Goal: Task Accomplishment & Management: Manage account settings

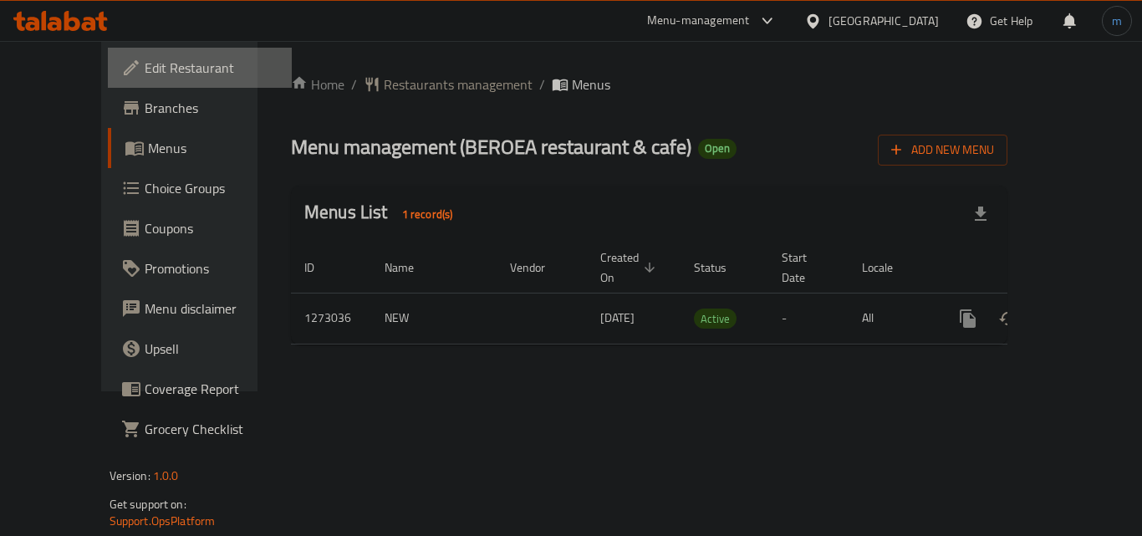
click at [145, 72] on span "Edit Restaurant" at bounding box center [212, 68] width 134 height 20
click at [291, 106] on div "Home / Restaurants management / Menus Menu management ( BEROEA restaurant & caf…" at bounding box center [649, 216] width 717 height 284
click at [399, 81] on span "Restaurants management" at bounding box center [458, 84] width 149 height 20
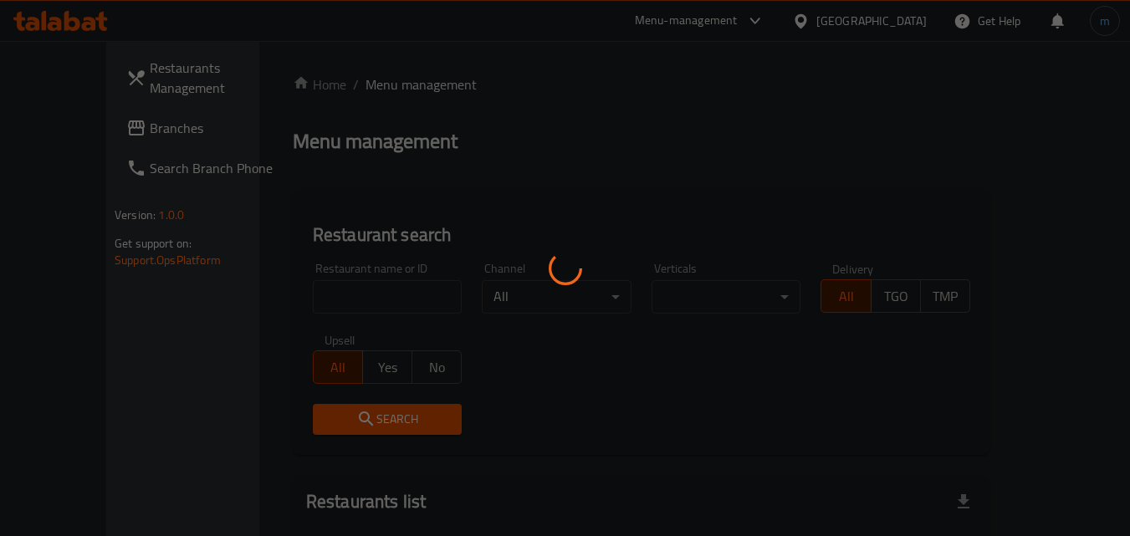
click at [375, 289] on div at bounding box center [565, 268] width 1130 height 536
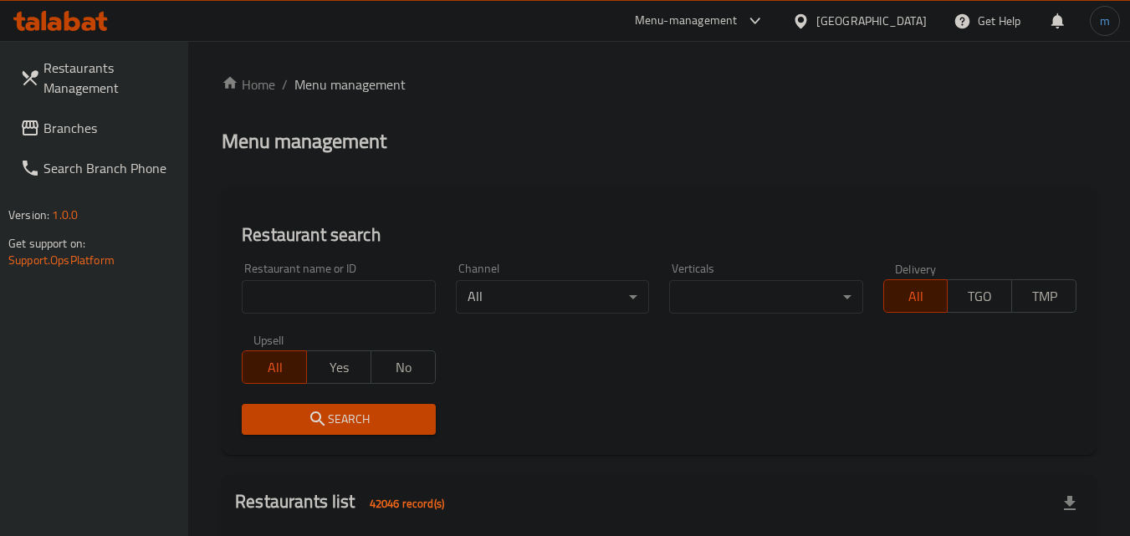
click at [375, 289] on input "search" at bounding box center [338, 296] width 193 height 33
paste input "690545"
type input "690545"
click at [328, 427] on span "Search" at bounding box center [338, 419] width 166 height 21
click at [894, 16] on div "United Arab Emirates" at bounding box center [871, 21] width 110 height 18
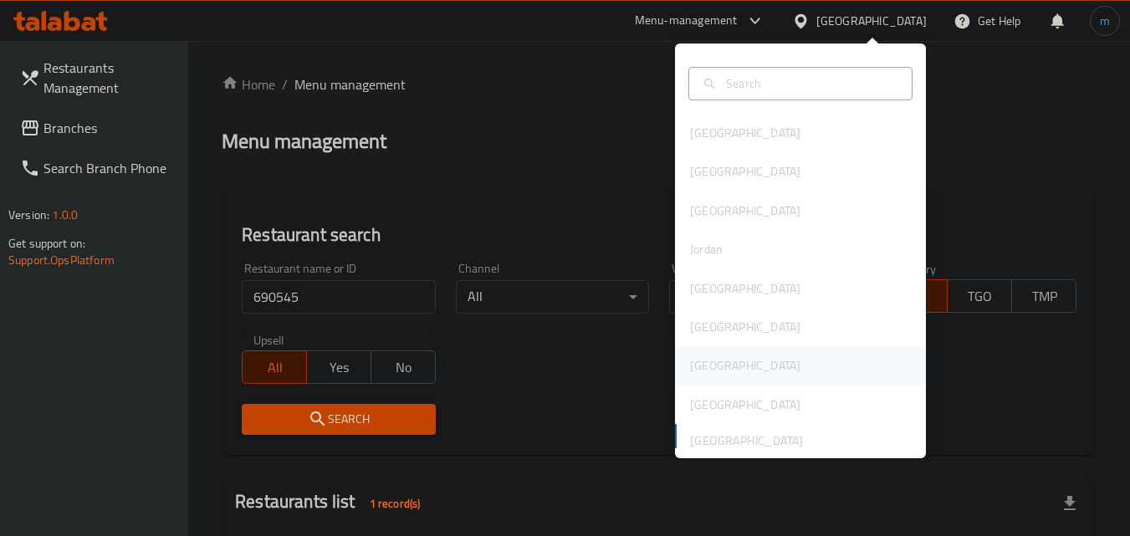
click at [705, 366] on div "Qatar" at bounding box center [745, 365] width 110 height 18
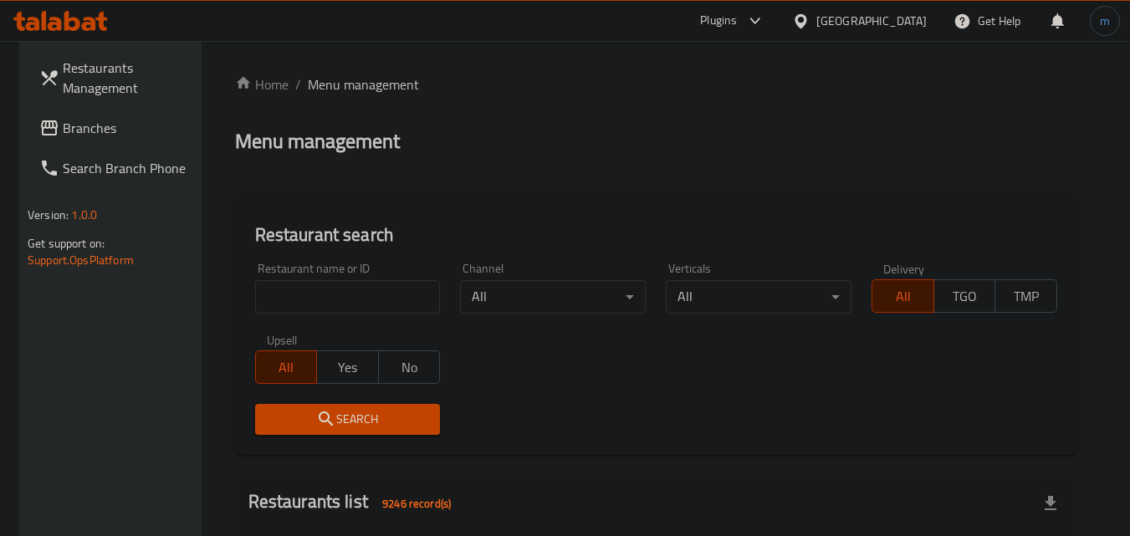
click at [147, 137] on span "Branches" at bounding box center [129, 128] width 132 height 20
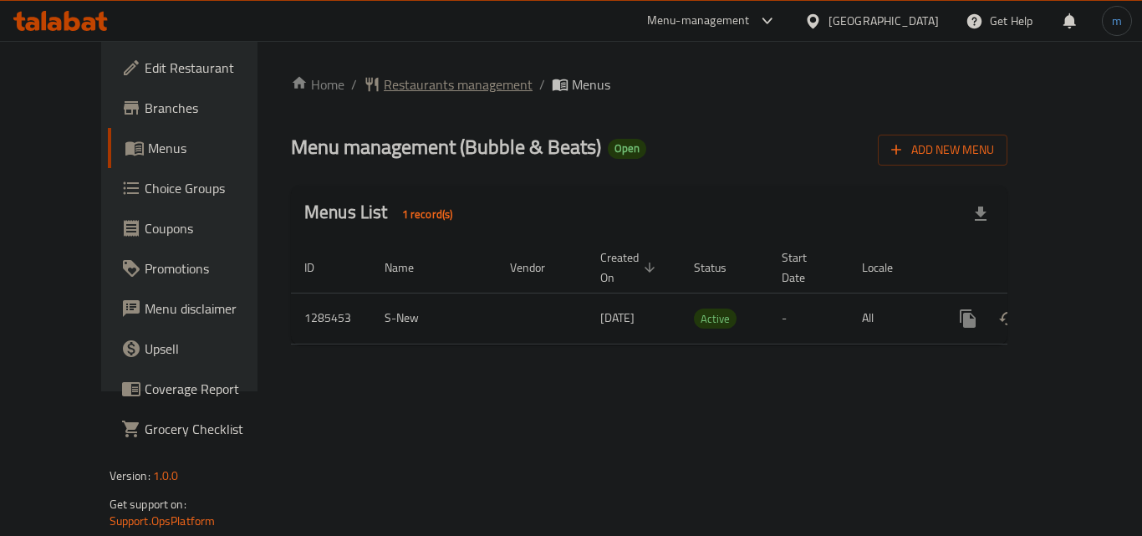
click at [428, 74] on span "Restaurants management" at bounding box center [458, 84] width 149 height 20
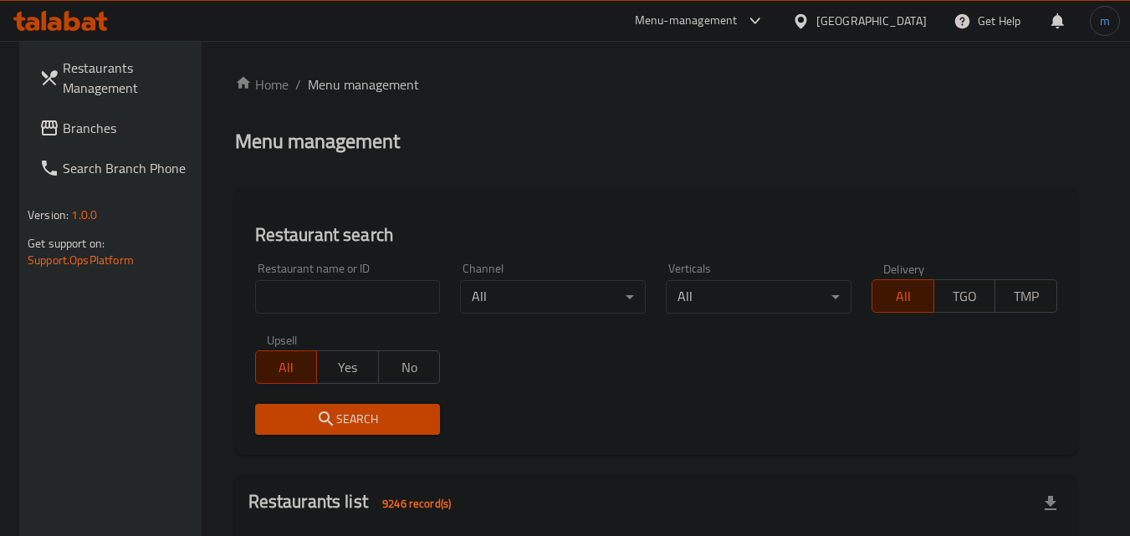
click at [328, 301] on input "search" at bounding box center [348, 296] width 186 height 33
paste input "695816"
type input "695816"
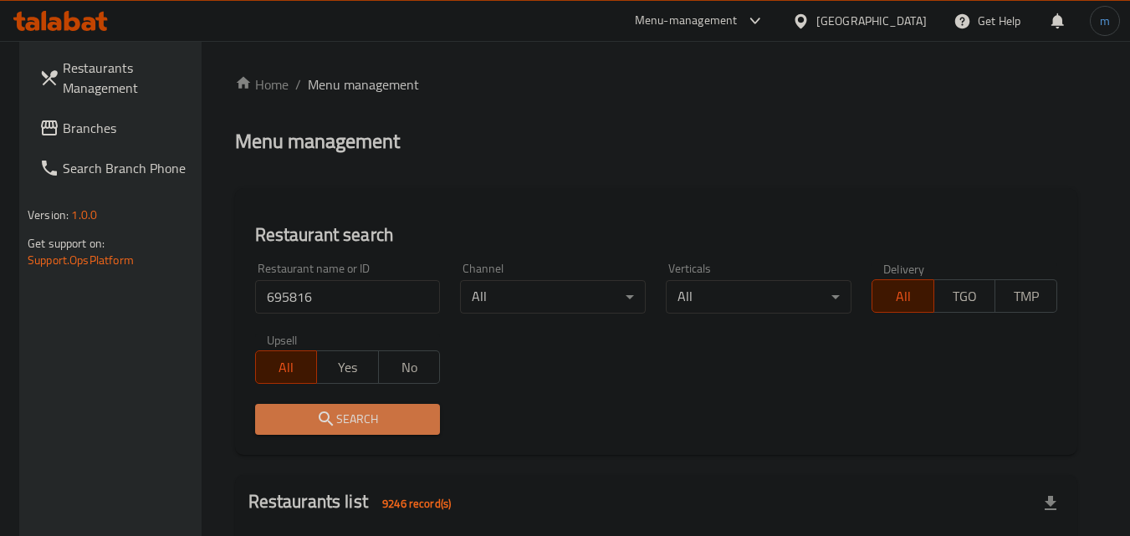
click at [319, 412] on icon "submit" at bounding box center [326, 418] width 14 height 14
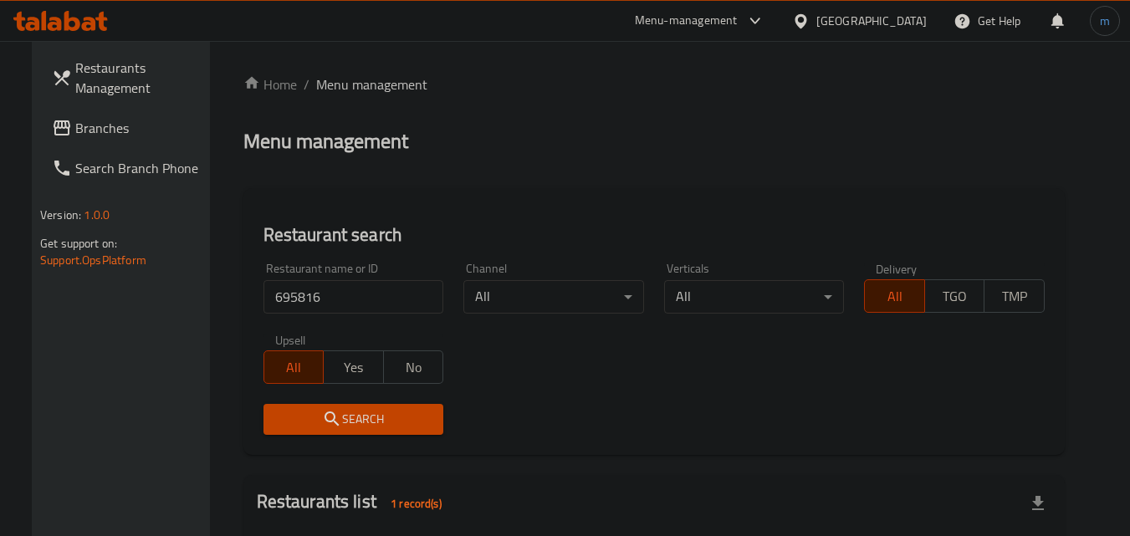
click at [907, 23] on div "[GEOGRAPHIC_DATA]" at bounding box center [871, 21] width 110 height 18
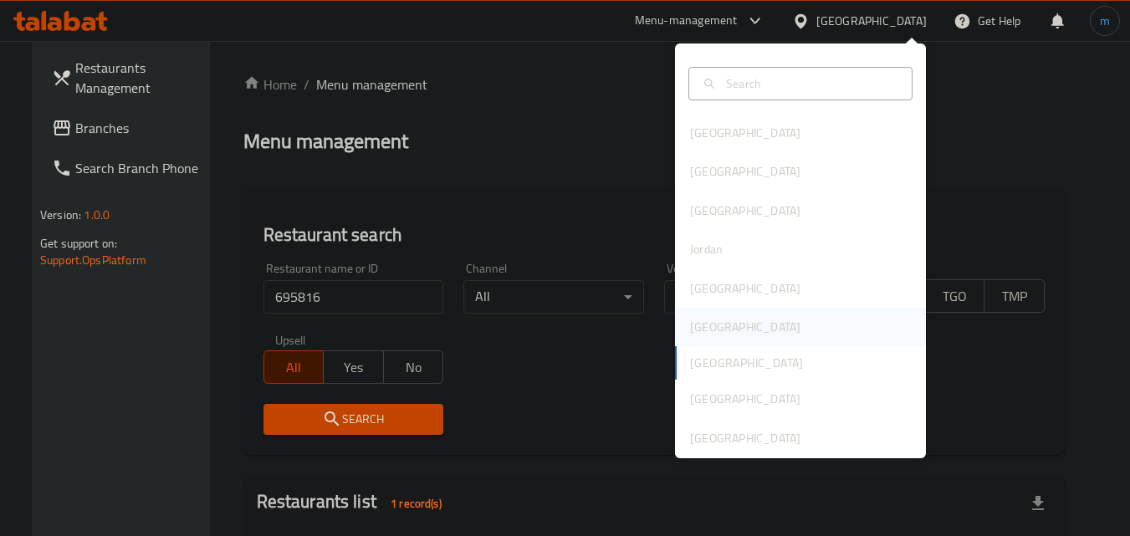
click at [738, 338] on div "[GEOGRAPHIC_DATA]" at bounding box center [800, 327] width 251 height 38
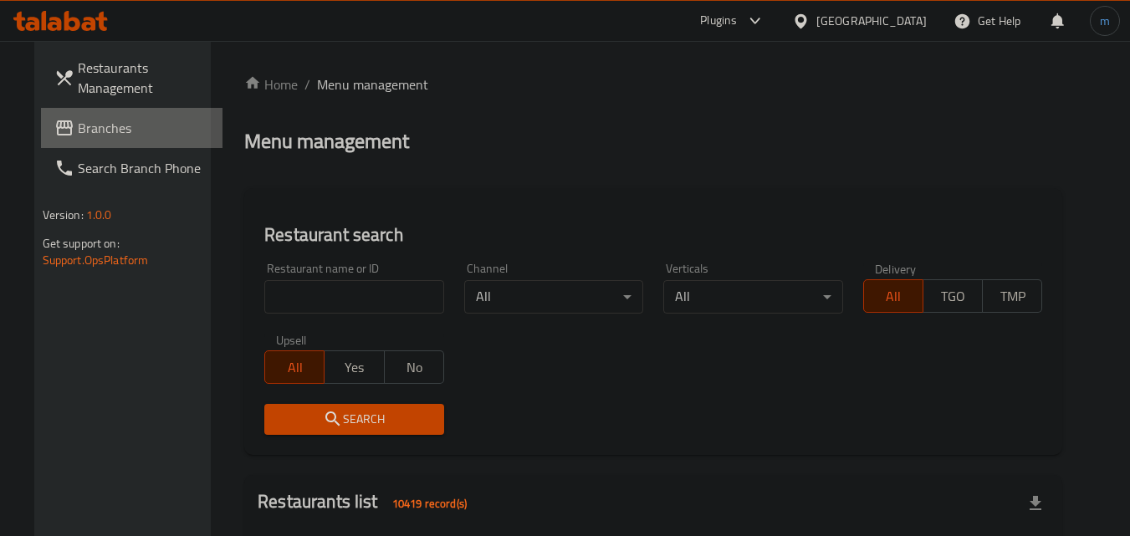
click at [138, 130] on span "Branches" at bounding box center [144, 128] width 132 height 20
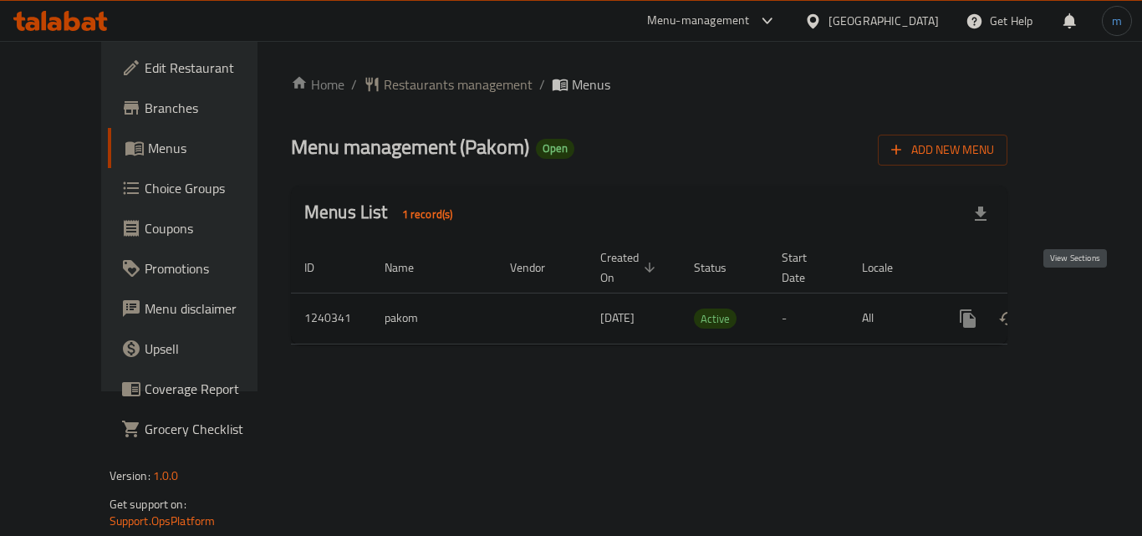
click at [1079, 309] on icon "enhanced table" at bounding box center [1089, 319] width 20 height 20
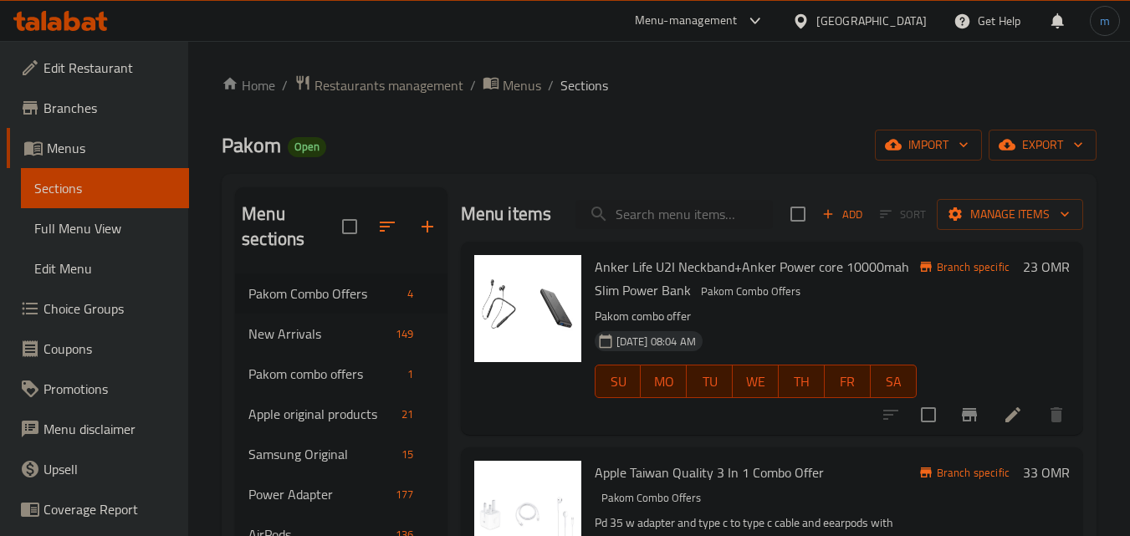
click at [338, 85] on span "Restaurants management" at bounding box center [388, 85] width 149 height 20
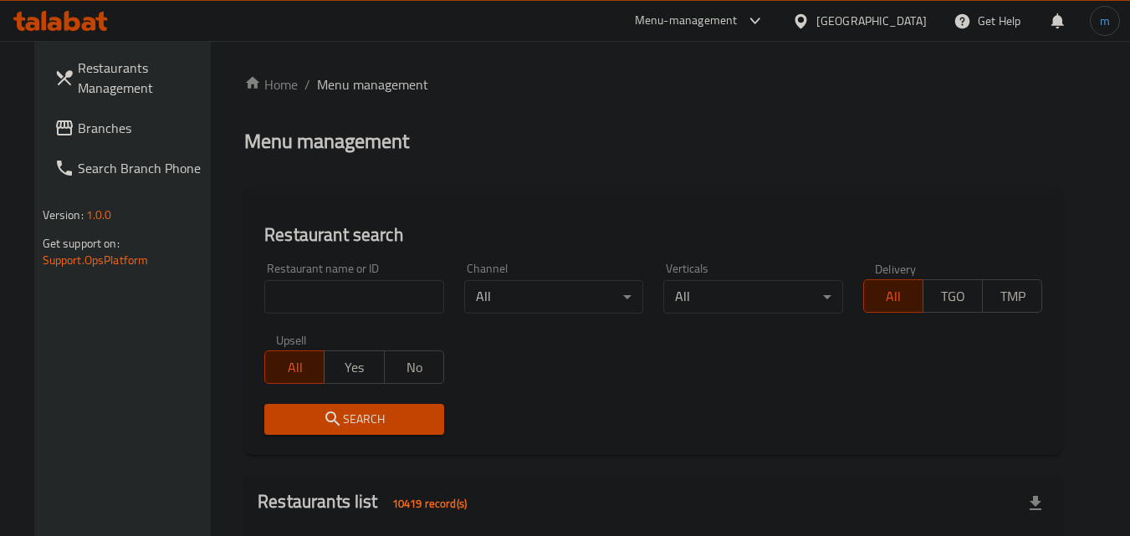
click at [379, 300] on input "search" at bounding box center [354, 296] width 180 height 33
paste input "680210"
type input "680210"
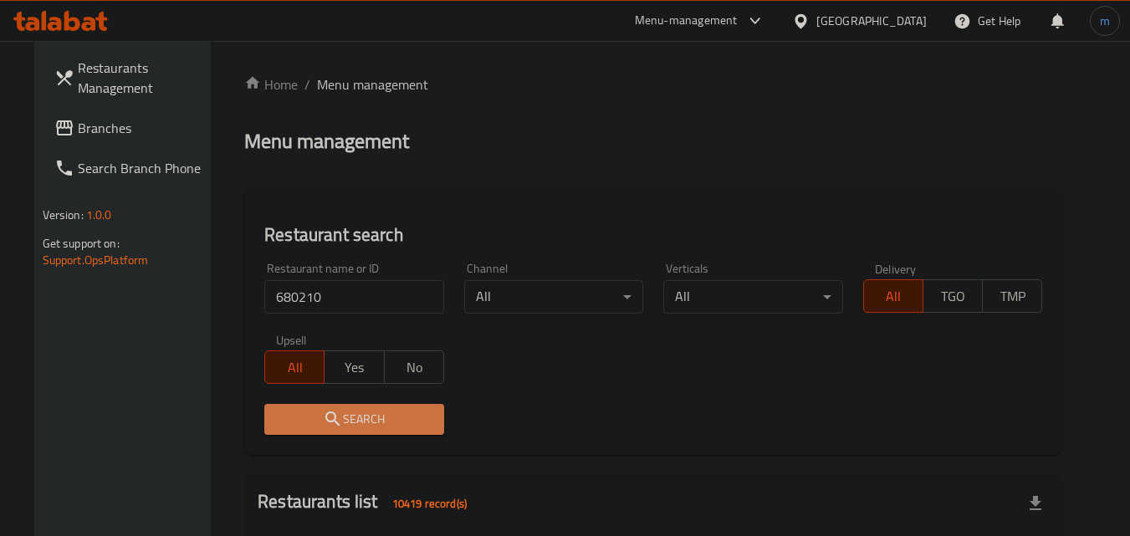
click at [339, 410] on span "Search" at bounding box center [354, 419] width 153 height 21
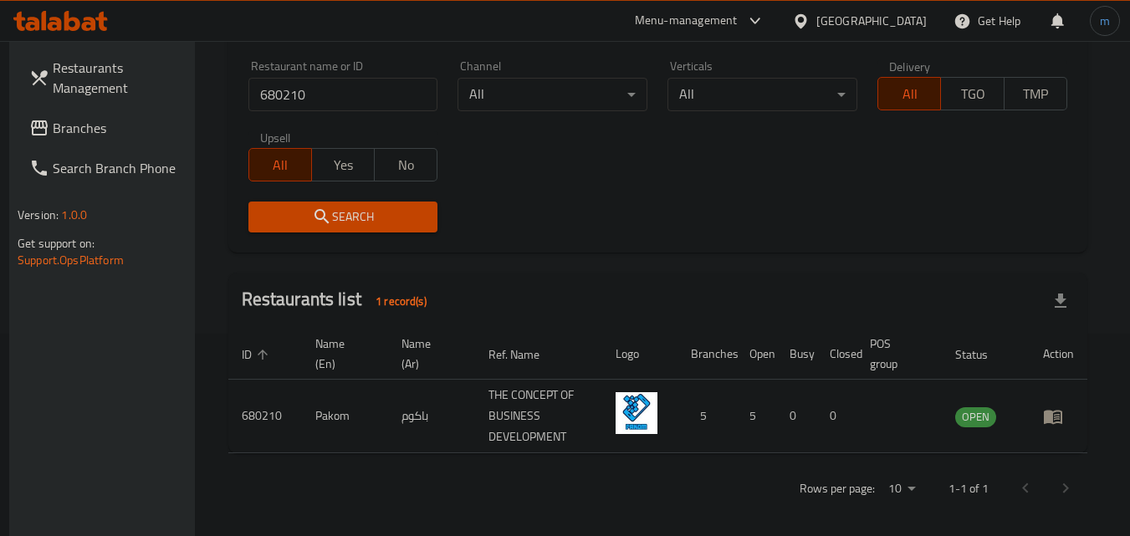
scroll to position [210, 0]
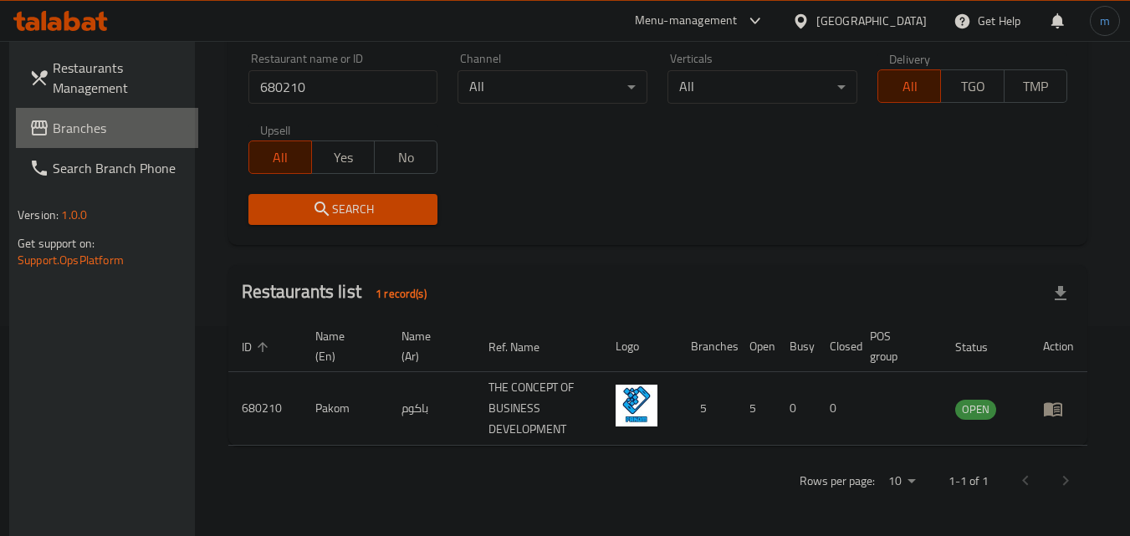
click at [61, 118] on span "Branches" at bounding box center [119, 128] width 132 height 20
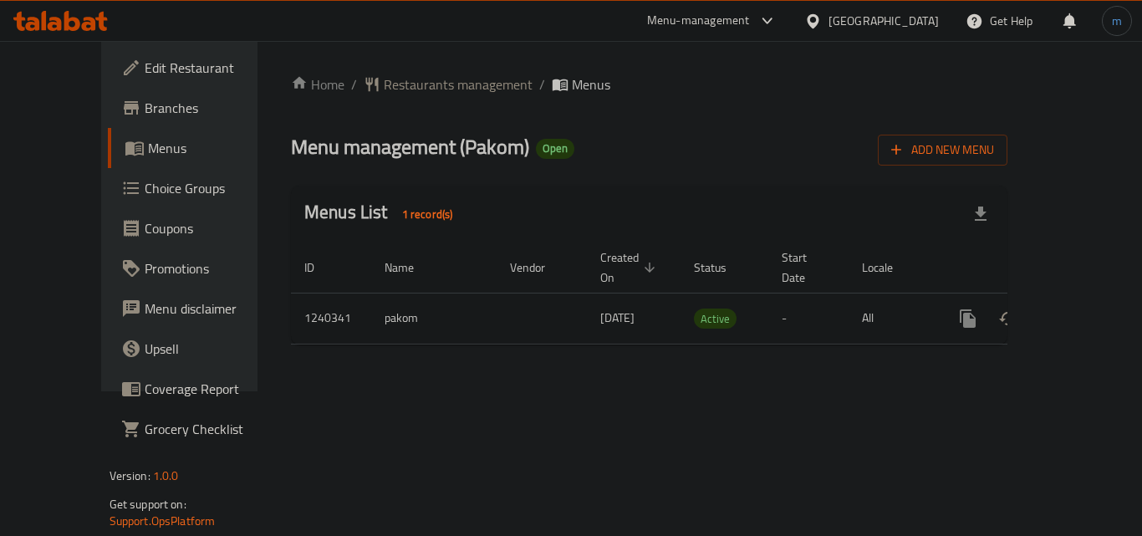
click at [706, 183] on div "Home / Restaurants management / Menus Menu management ( Pakom ) Open Add New Me…" at bounding box center [649, 216] width 717 height 284
click at [410, 89] on span "Restaurants management" at bounding box center [458, 84] width 149 height 20
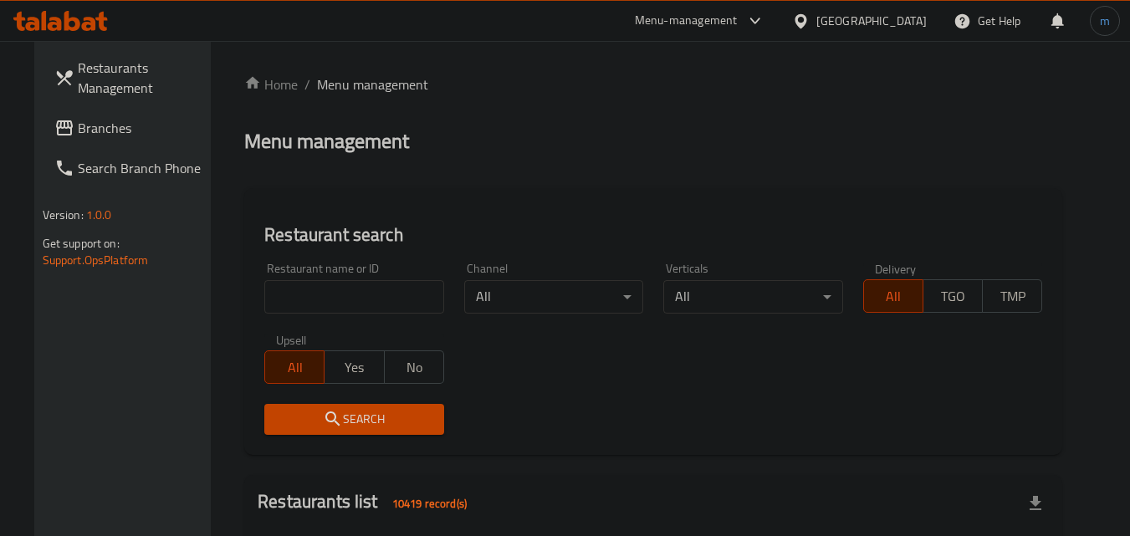
click at [366, 302] on input "search" at bounding box center [354, 296] width 180 height 33
paste input "680210"
type input "680210"
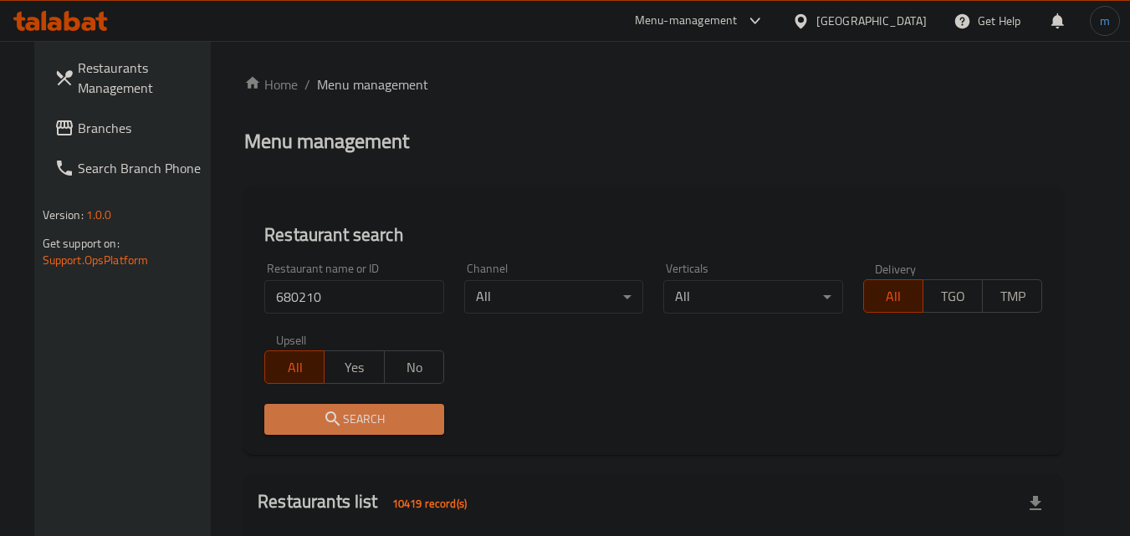
click at [289, 414] on span "Search" at bounding box center [354, 419] width 153 height 21
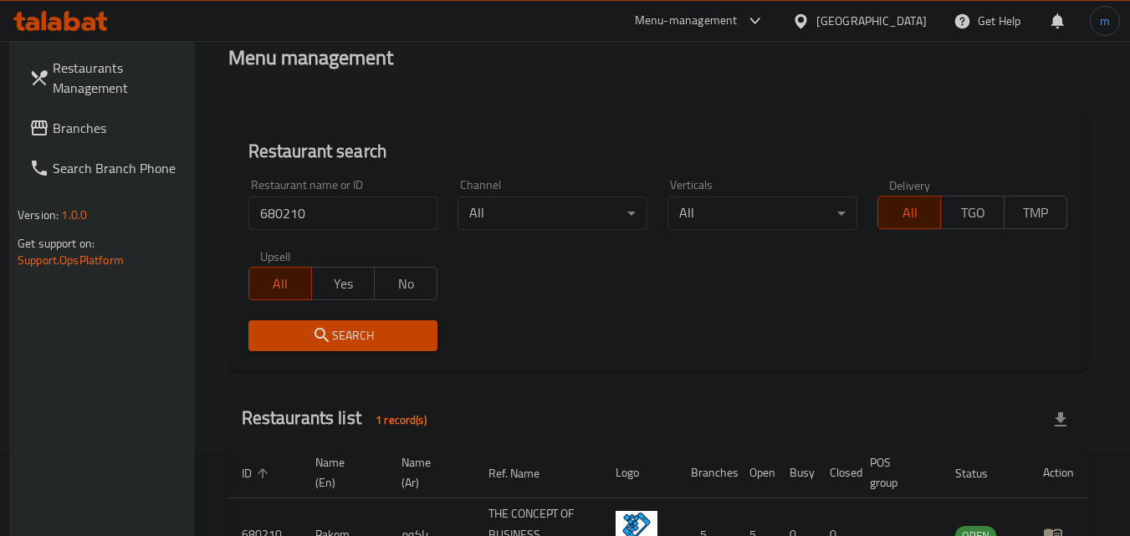
scroll to position [210, 0]
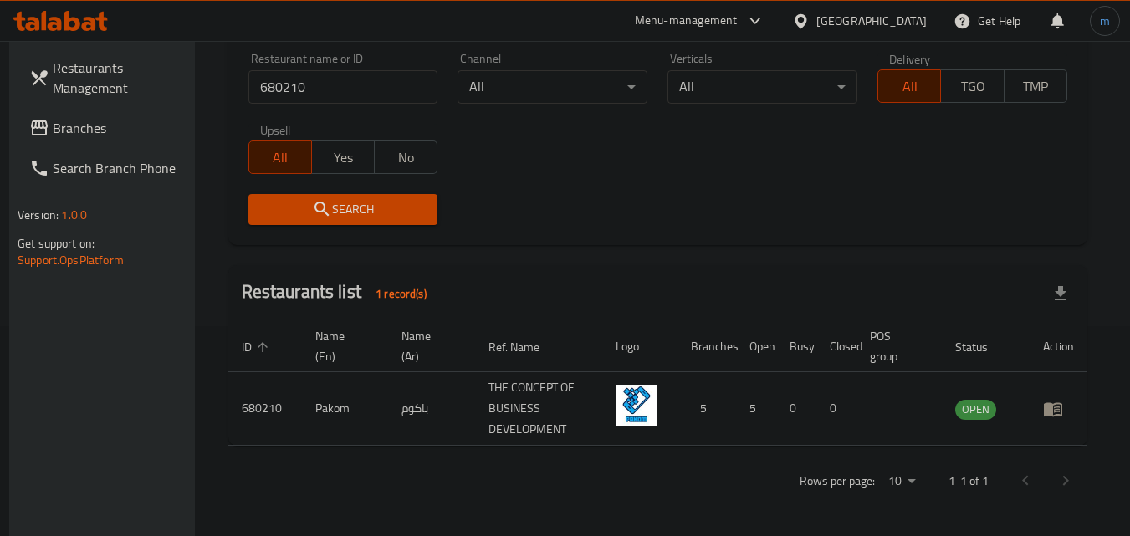
click at [810, 13] on icon at bounding box center [801, 22] width 18 height 18
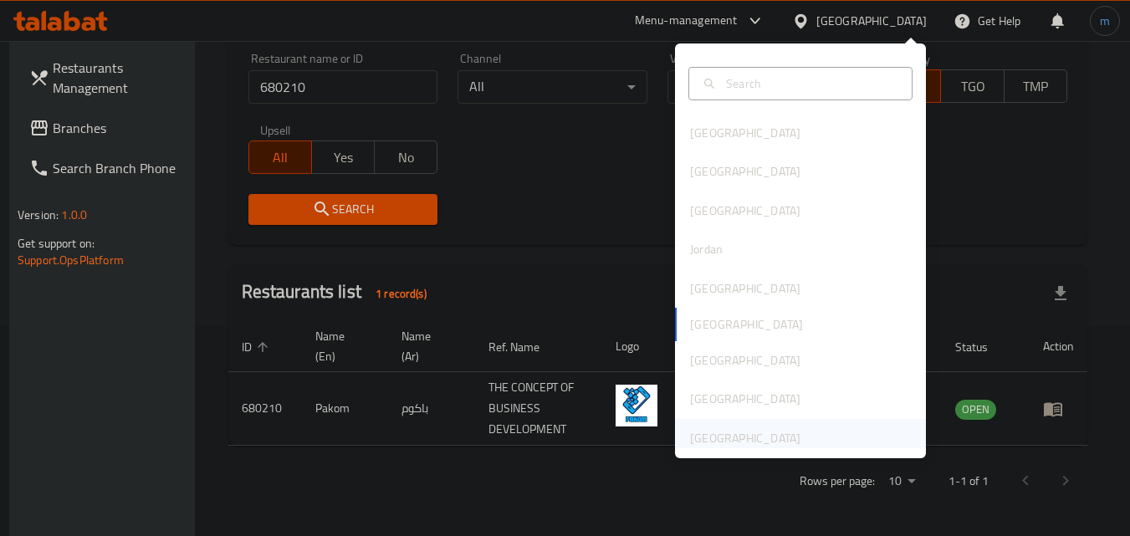
click at [767, 430] on div "United Arab Emirates" at bounding box center [745, 438] width 110 height 18
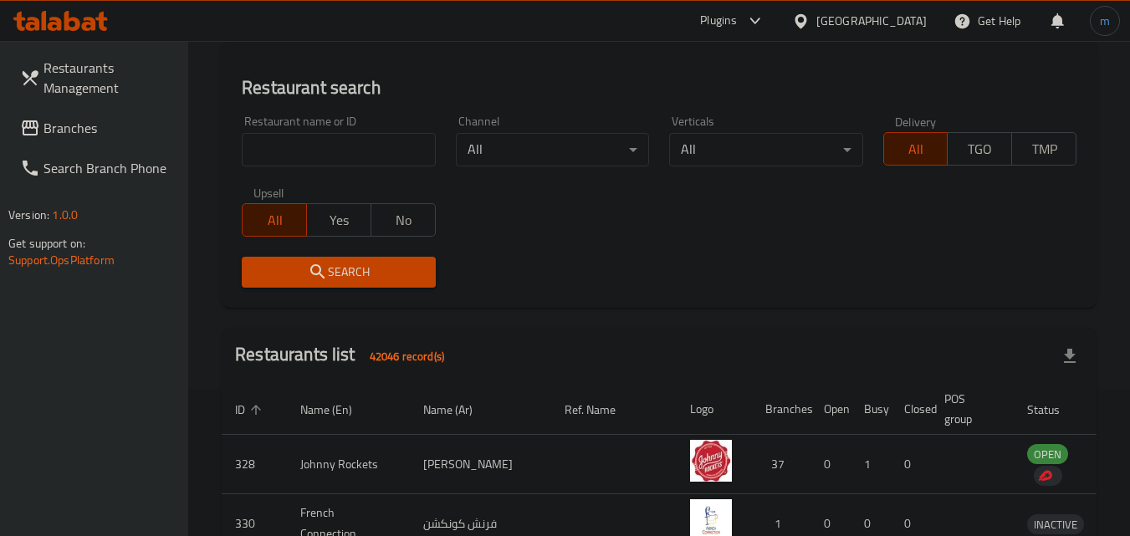
scroll to position [210, 0]
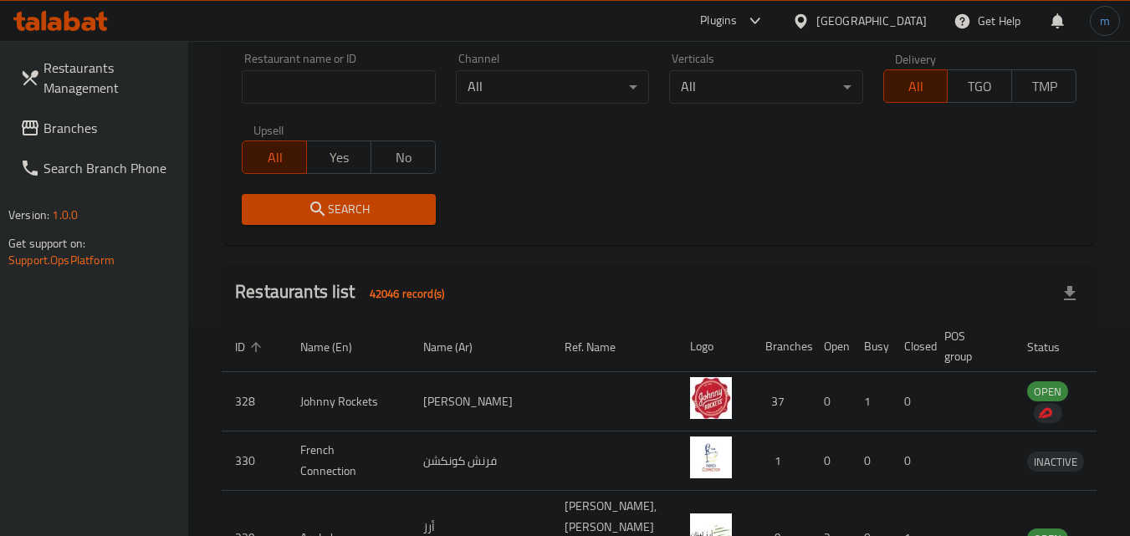
click at [84, 127] on span "Branches" at bounding box center [109, 128] width 132 height 20
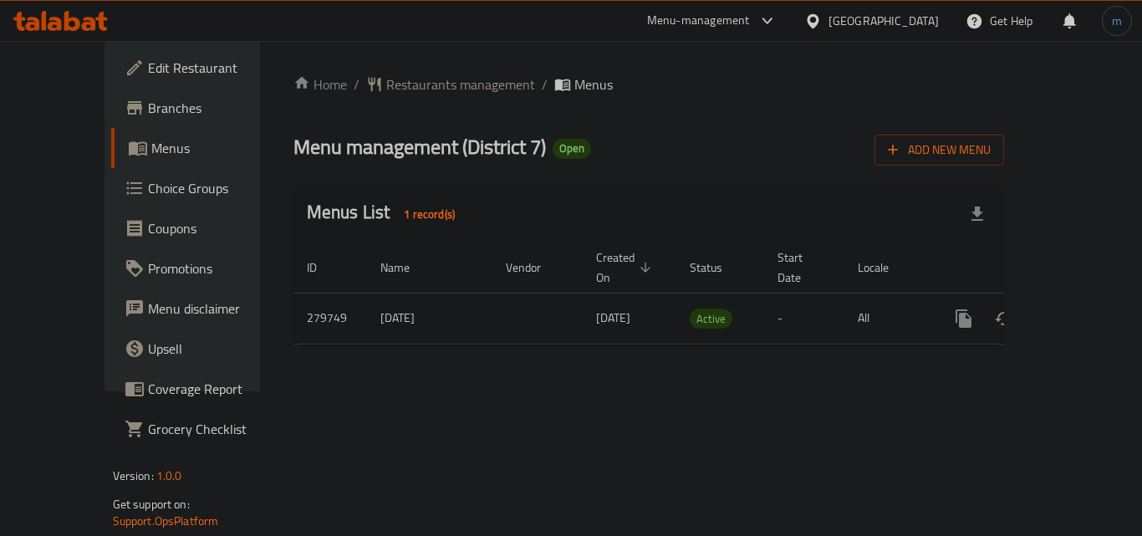
click at [787, 170] on div "Home / Restaurants management / Menus Menu management ( District 7 ) Open Add N…" at bounding box center [650, 216] width 712 height 284
click at [391, 89] on span "Restaurants management" at bounding box center [460, 84] width 149 height 20
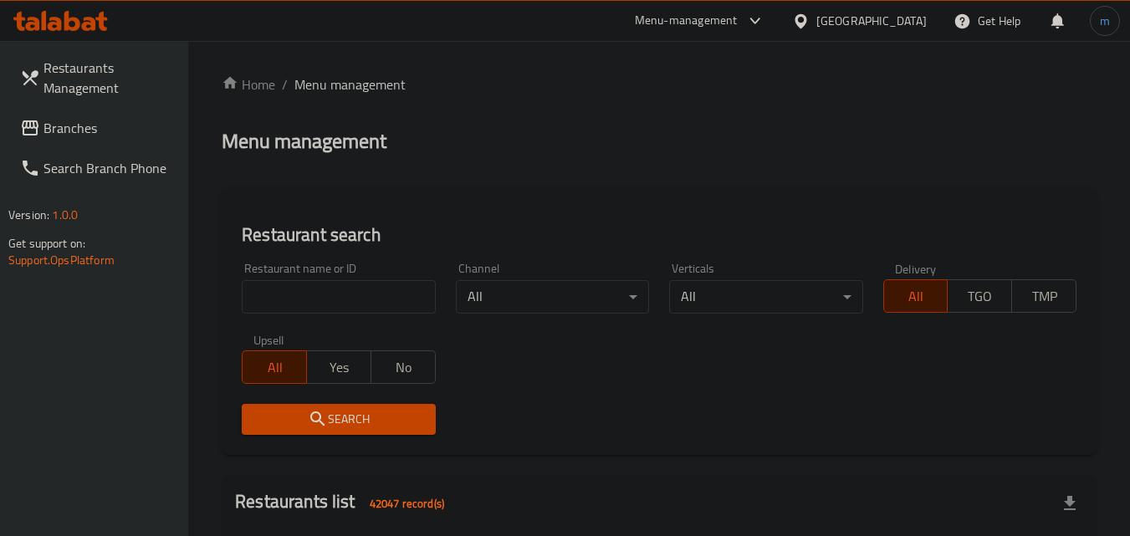
click at [353, 284] on input "search" at bounding box center [338, 296] width 193 height 33
paste input "628169"
type input "628169"
click at [331, 416] on span "Search" at bounding box center [338, 419] width 166 height 21
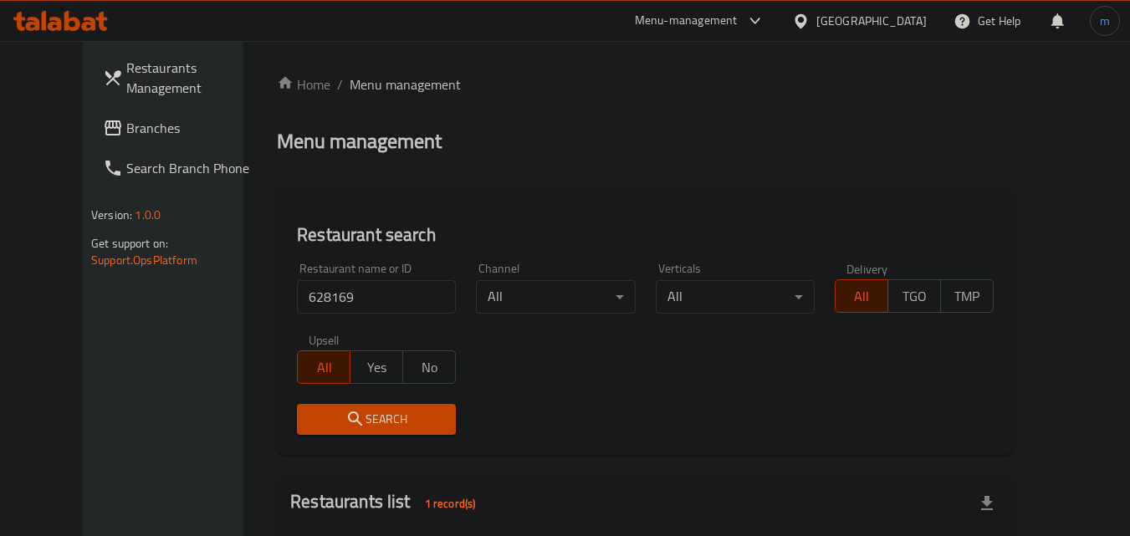
click at [126, 135] on span "Branches" at bounding box center [192, 128] width 132 height 20
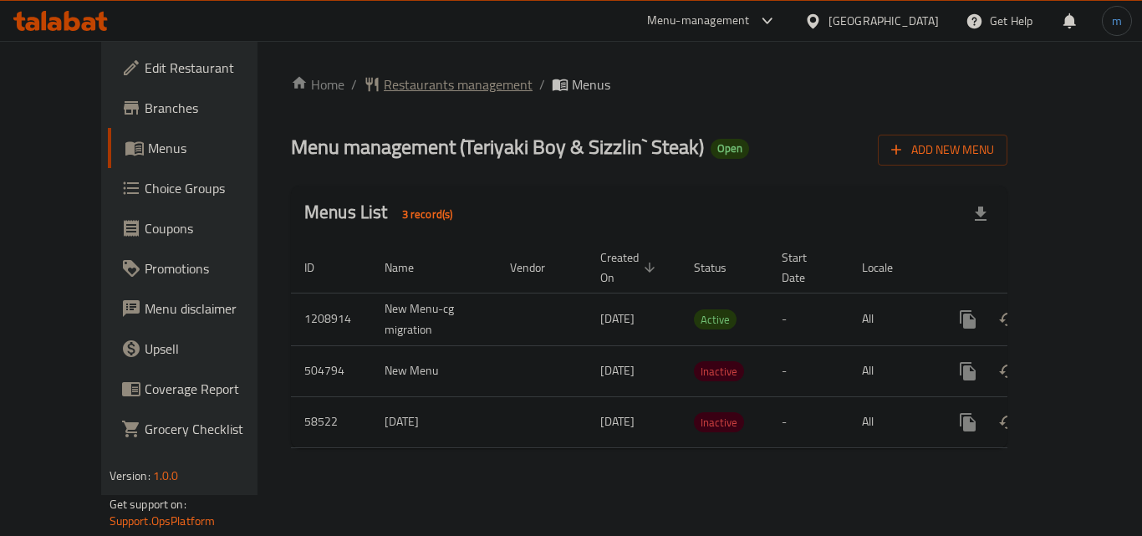
click at [432, 77] on span "Restaurants management" at bounding box center [458, 84] width 149 height 20
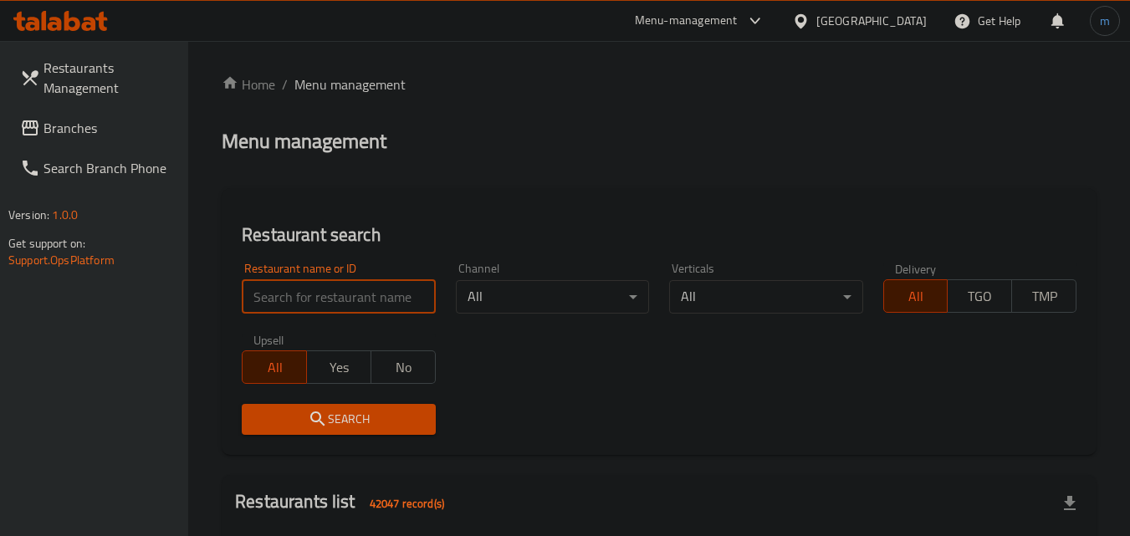
click at [268, 284] on input "search" at bounding box center [338, 296] width 193 height 33
paste input "17115"
type input "17115"
click at [292, 405] on button "Search" at bounding box center [338, 419] width 193 height 31
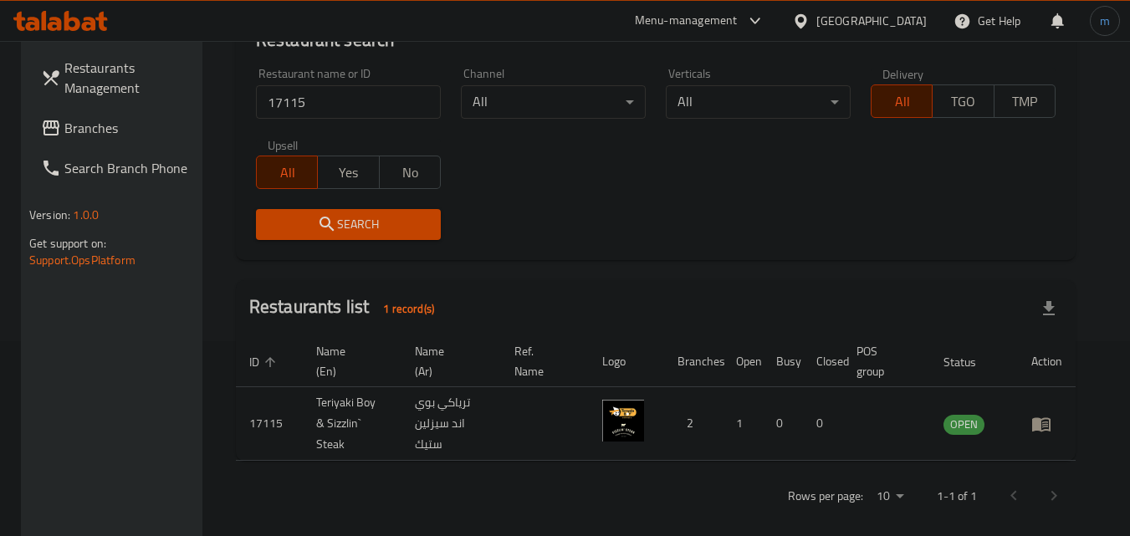
scroll to position [196, 0]
click at [814, 15] on div at bounding box center [804, 21] width 24 height 18
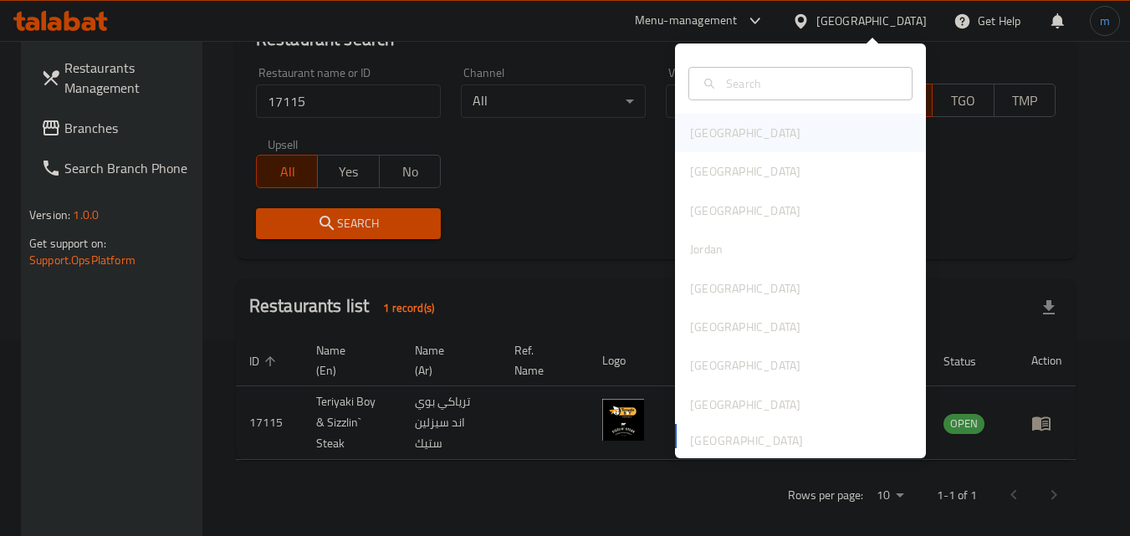
click at [738, 130] on div "Bahrain" at bounding box center [800, 133] width 251 height 38
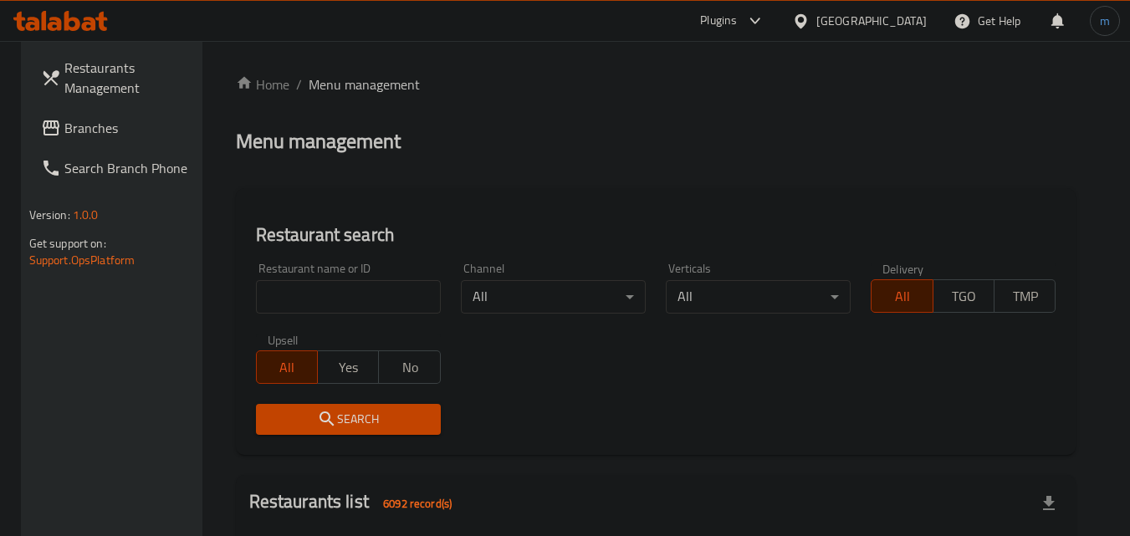
click at [169, 124] on span "Branches" at bounding box center [130, 128] width 132 height 20
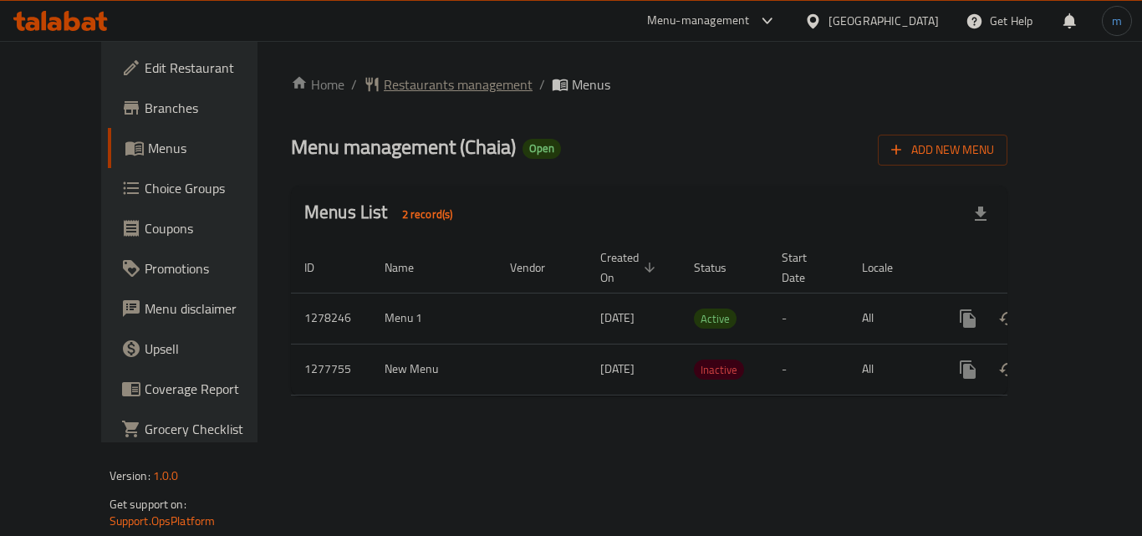
click at [385, 78] on span "Restaurants management" at bounding box center [458, 84] width 149 height 20
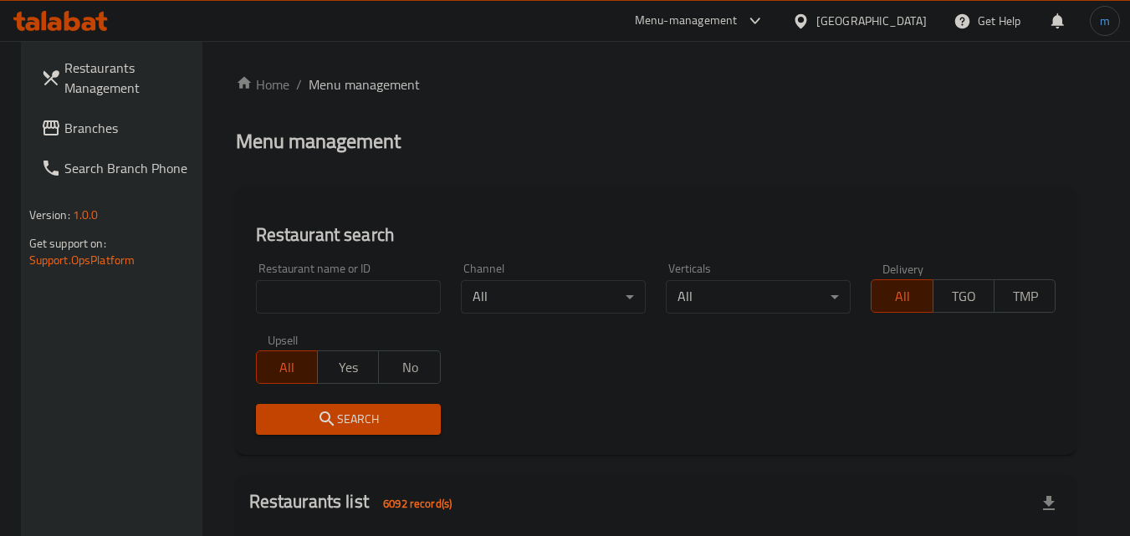
click at [126, 130] on span "Branches" at bounding box center [130, 128] width 132 height 20
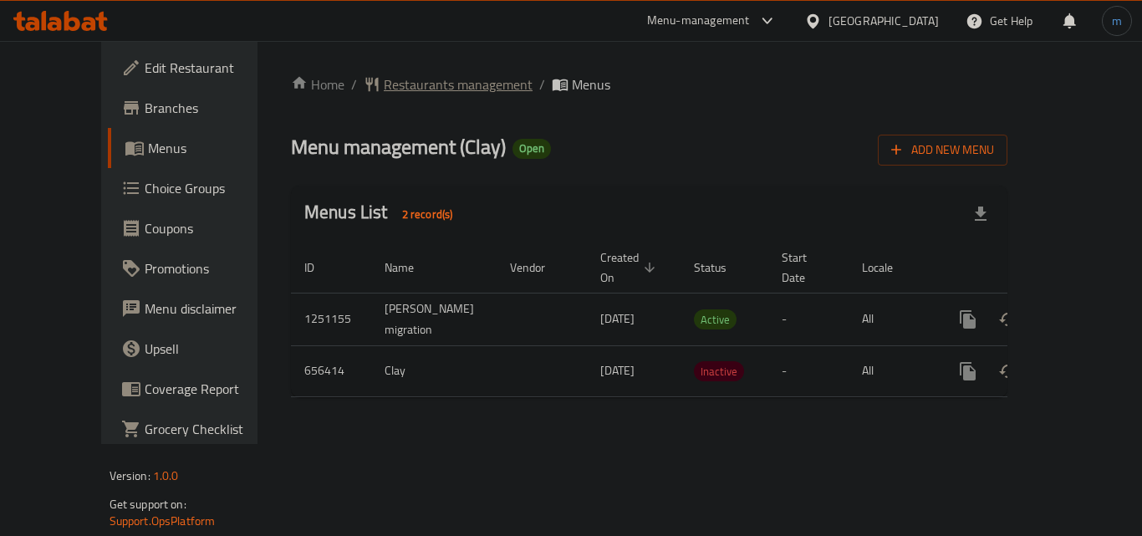
click at [364, 79] on span "breadcrumb" at bounding box center [374, 84] width 20 height 17
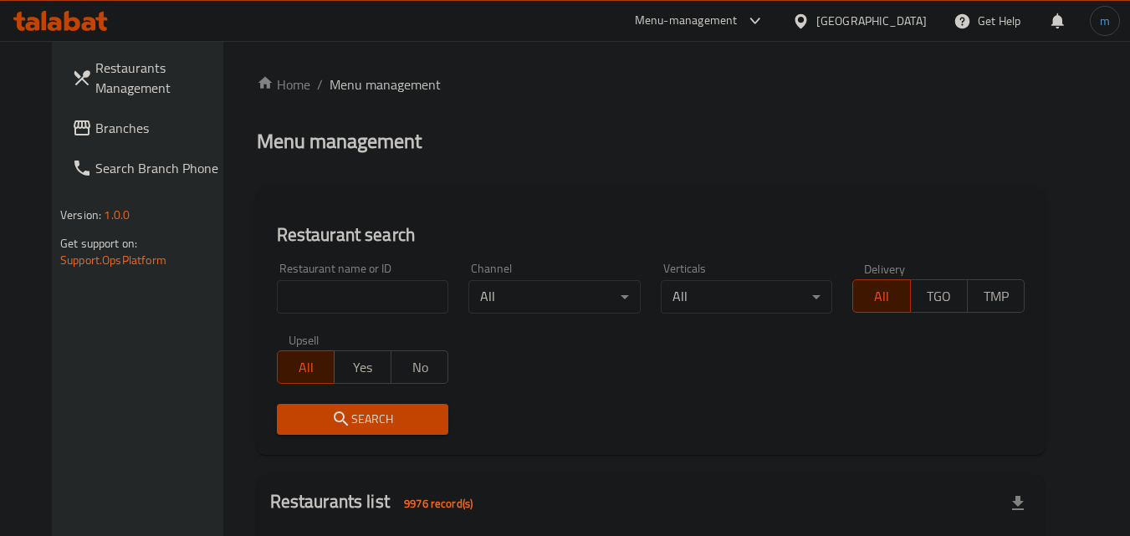
click at [306, 301] on input "search" at bounding box center [363, 296] width 172 height 33
paste input "641620"
type input "641620"
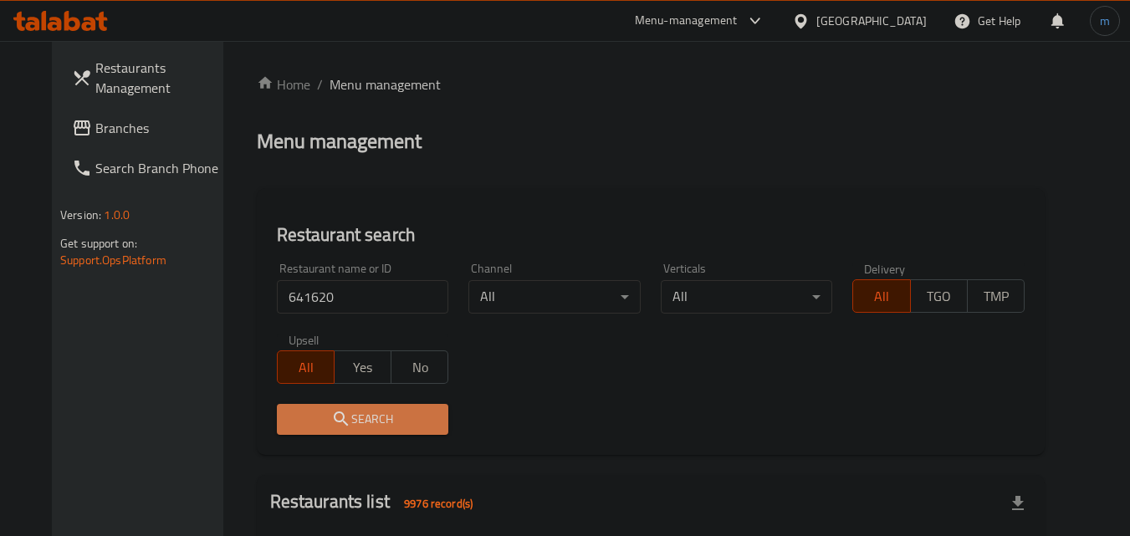
click at [331, 416] on icon "submit" at bounding box center [341, 419] width 20 height 20
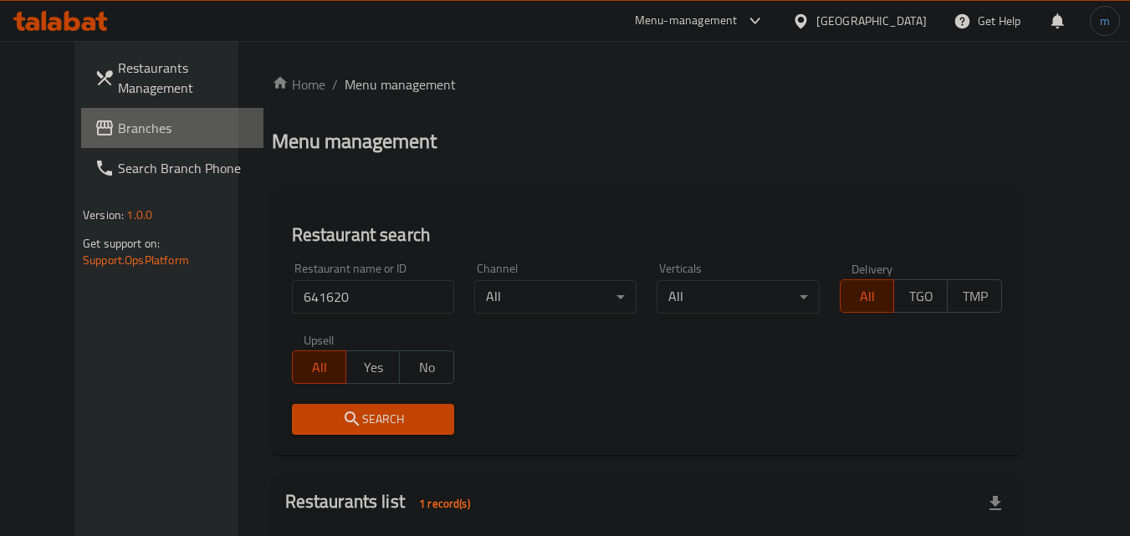
click at [120, 140] on link "Branches" at bounding box center [172, 128] width 182 height 40
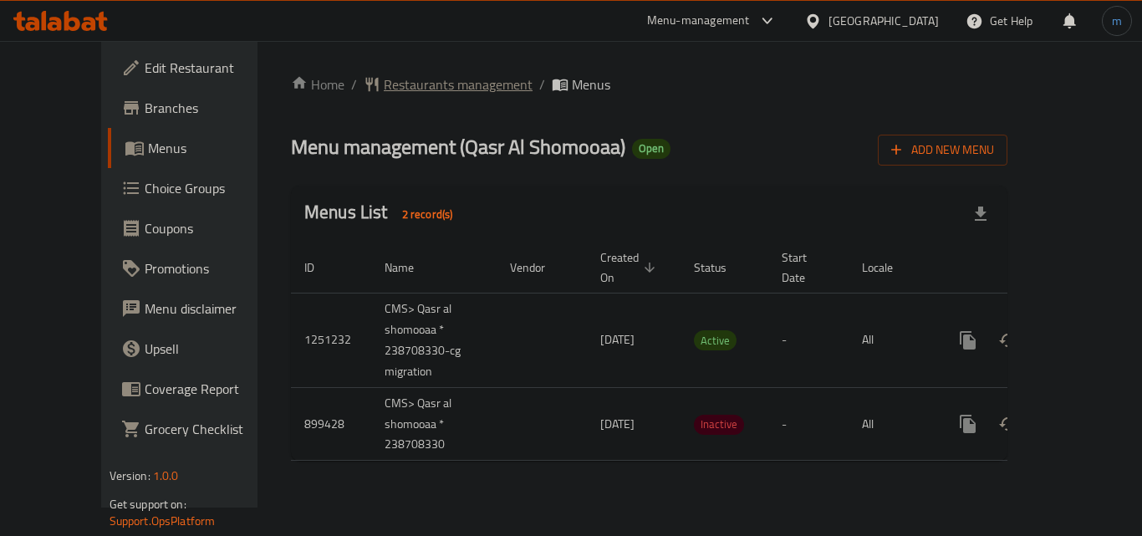
click at [401, 83] on span "Restaurants management" at bounding box center [458, 84] width 149 height 20
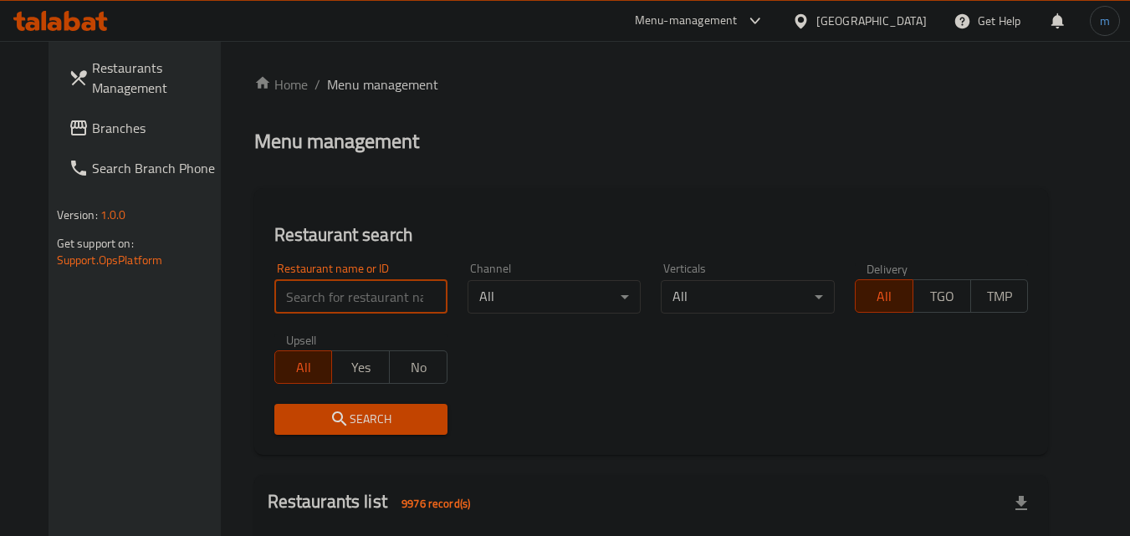
click at [319, 306] on input "search" at bounding box center [360, 296] width 173 height 33
paste input "658174"
type input "658174"
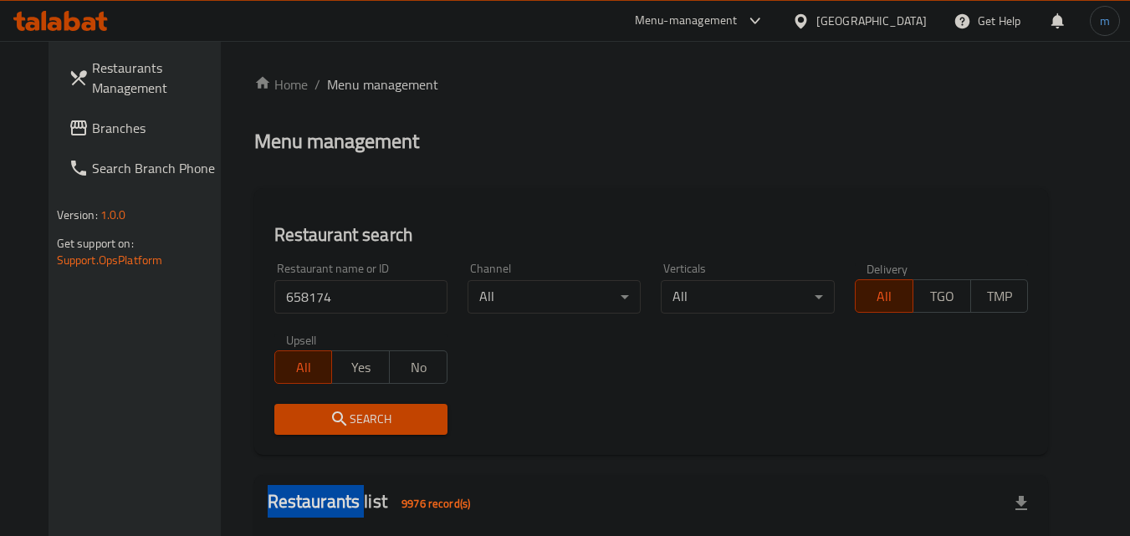
click at [314, 402] on div "Search" at bounding box center [360, 419] width 193 height 51
click at [329, 420] on icon "submit" at bounding box center [339, 419] width 20 height 20
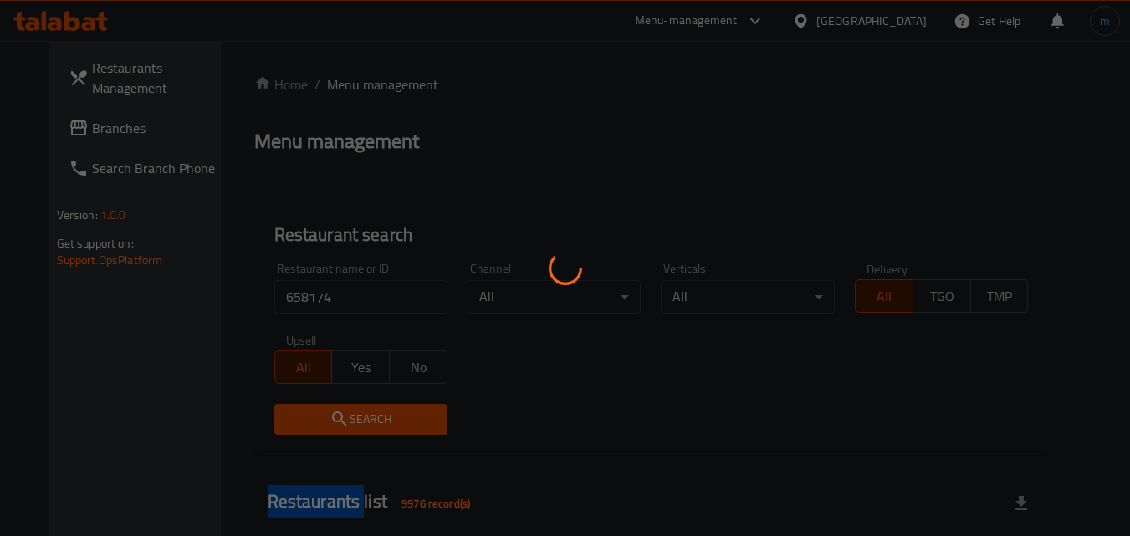
click at [314, 420] on div at bounding box center [565, 268] width 1130 height 536
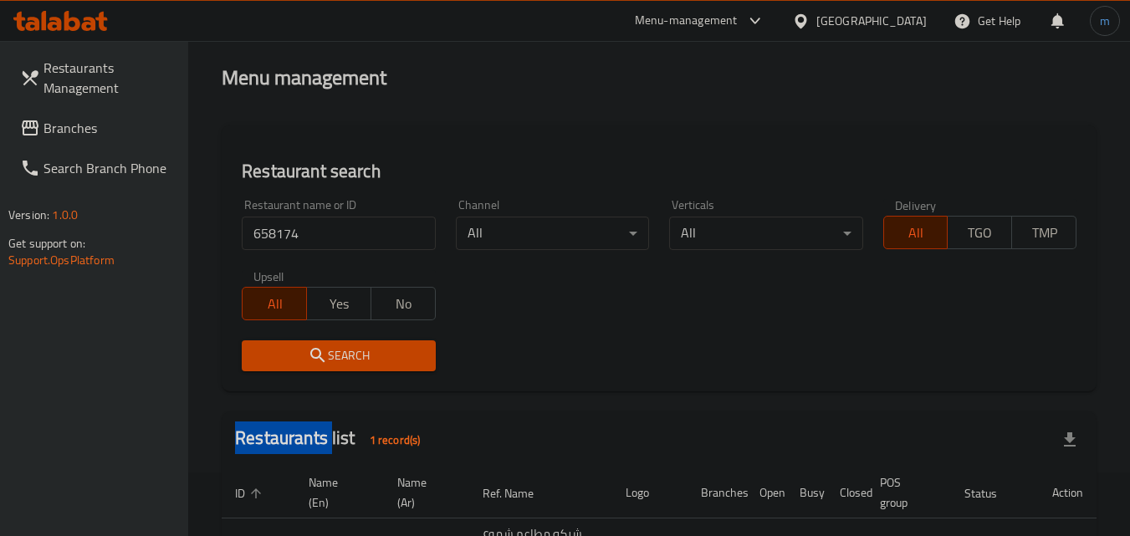
scroll to position [231, 0]
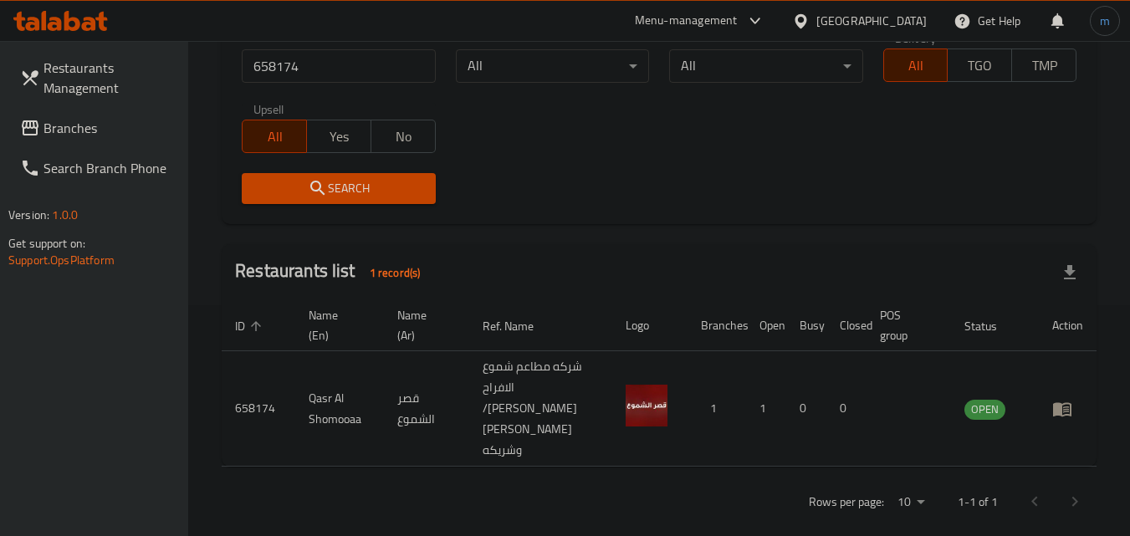
click at [894, 18] on div "Kuwait" at bounding box center [871, 21] width 110 height 18
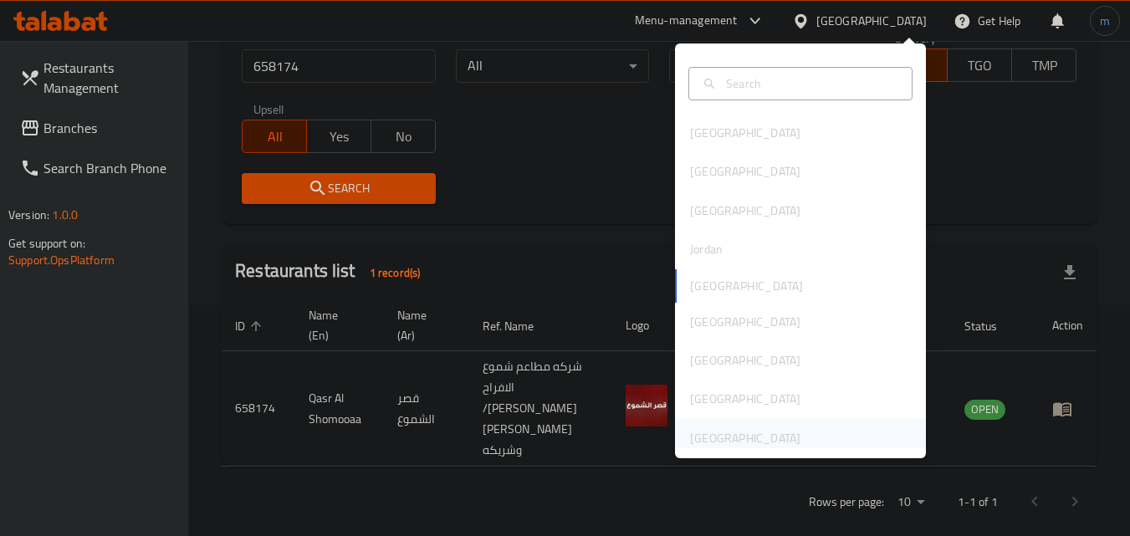
click at [723, 438] on div "[GEOGRAPHIC_DATA]" at bounding box center [745, 438] width 110 height 18
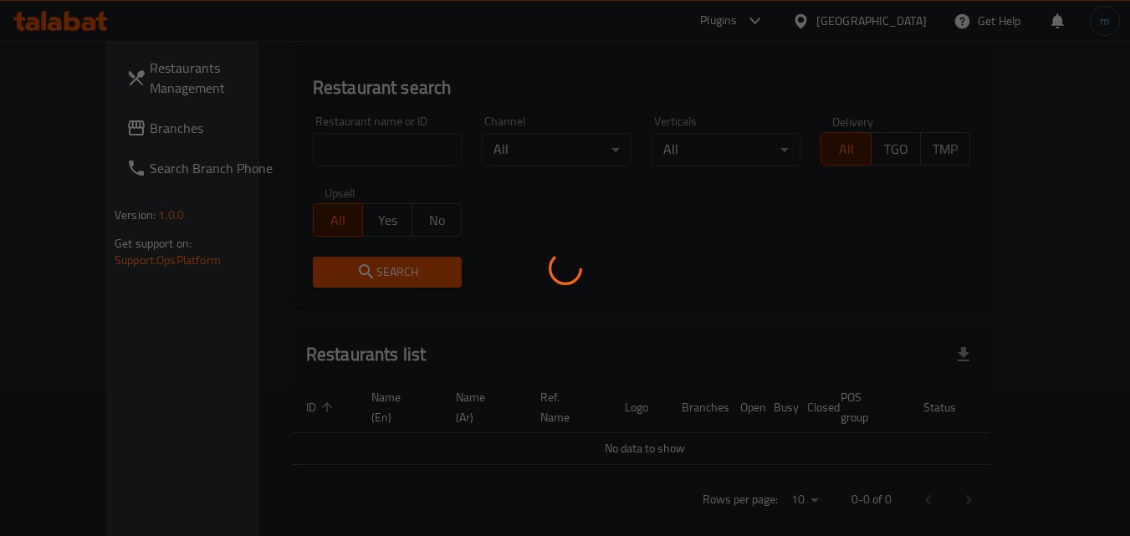
scroll to position [231, 0]
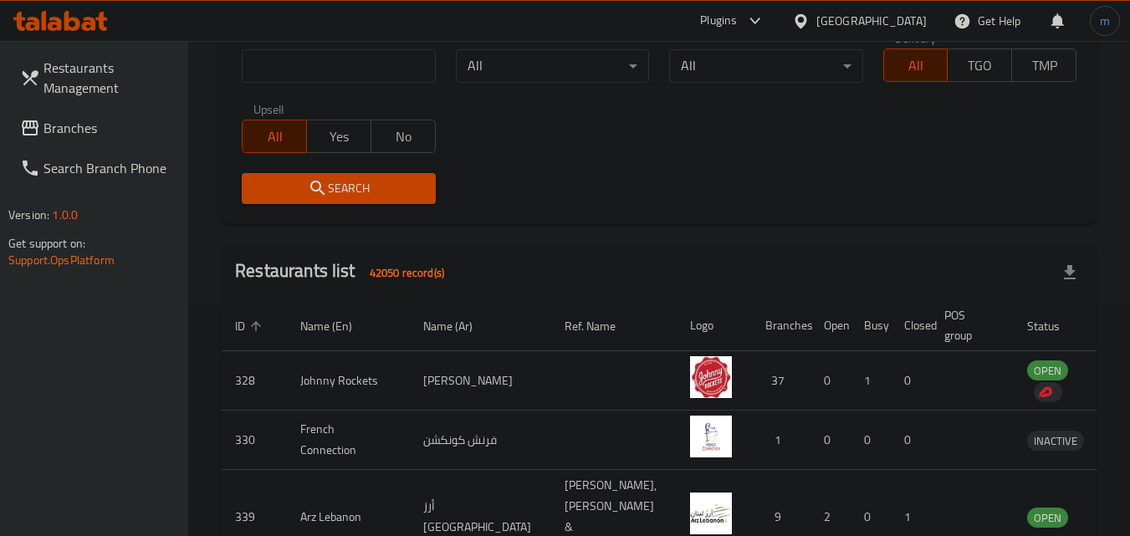
click at [108, 141] on link "Branches" at bounding box center [98, 128] width 182 height 40
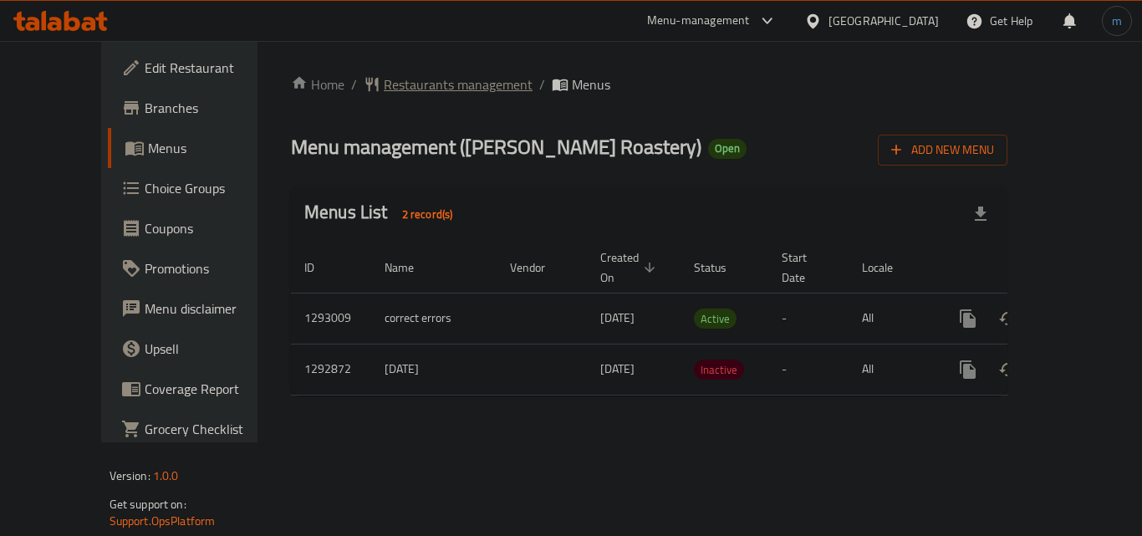
click at [401, 84] on span "Restaurants management" at bounding box center [458, 84] width 149 height 20
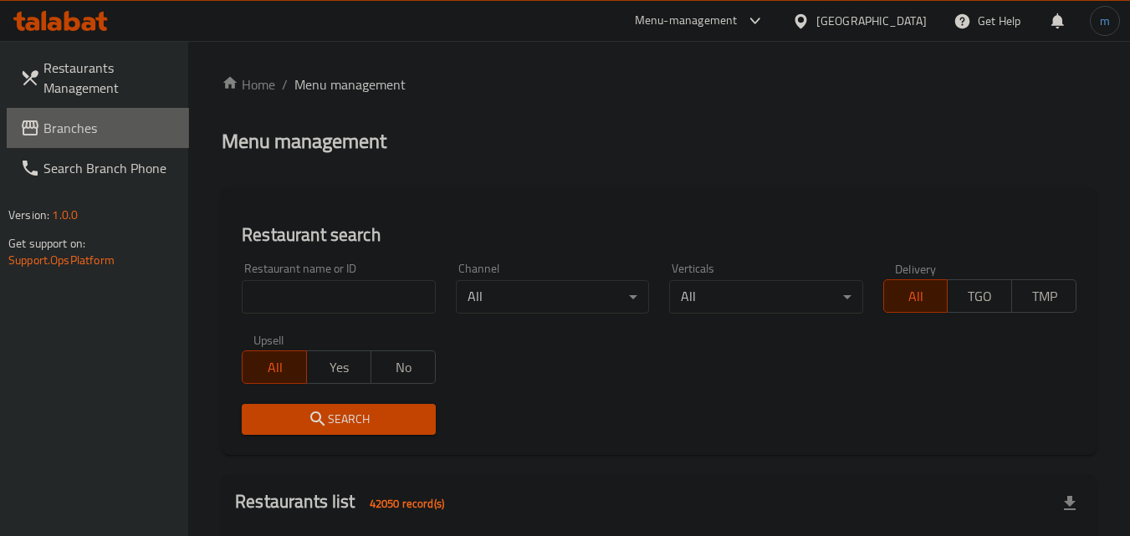
click at [77, 122] on span "Branches" at bounding box center [109, 128] width 132 height 20
